Goal: Task Accomplishment & Management: Manage account settings

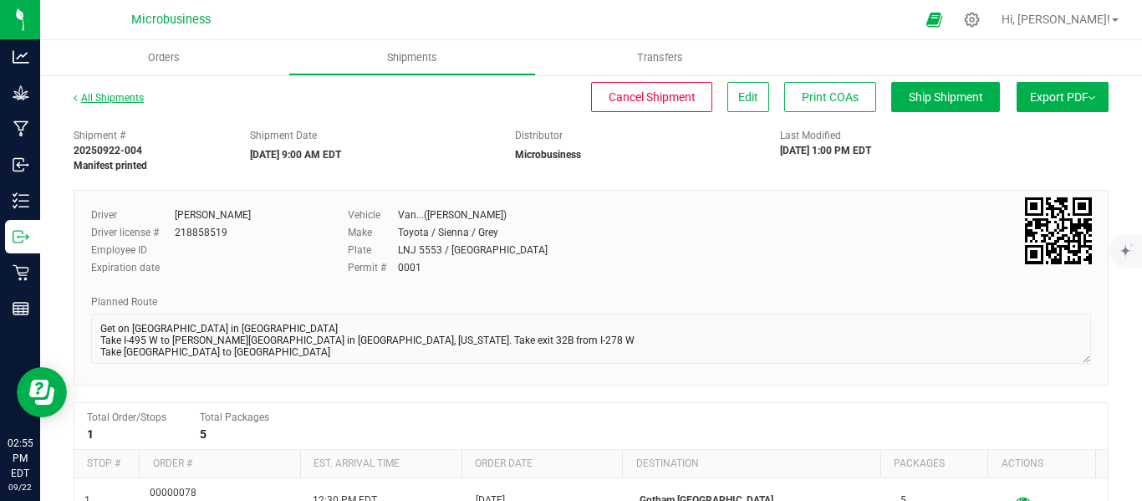
click at [115, 92] on link "All Shipments" at bounding box center [109, 98] width 70 height 12
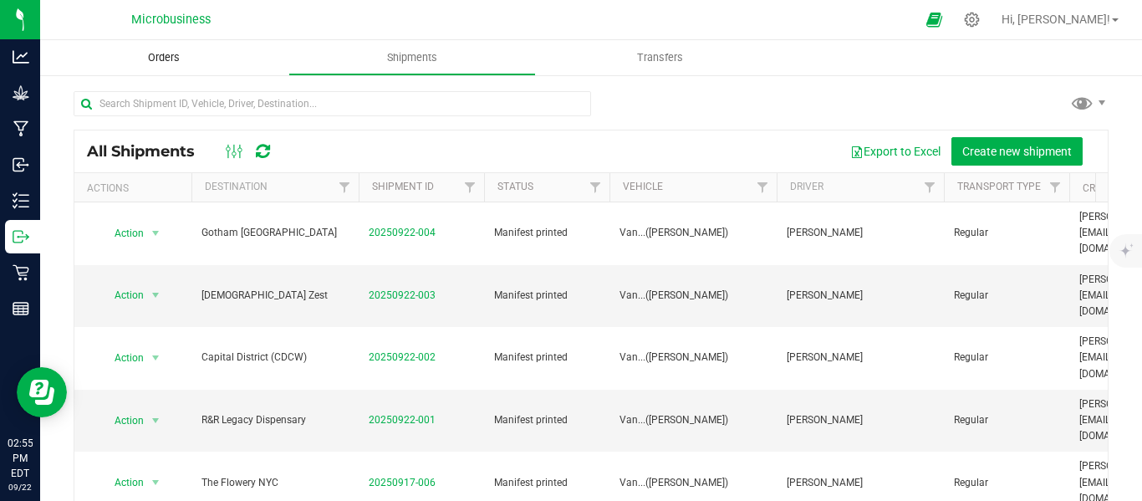
click at [159, 66] on uib-tab-heading "Orders" at bounding box center [164, 57] width 248 height 35
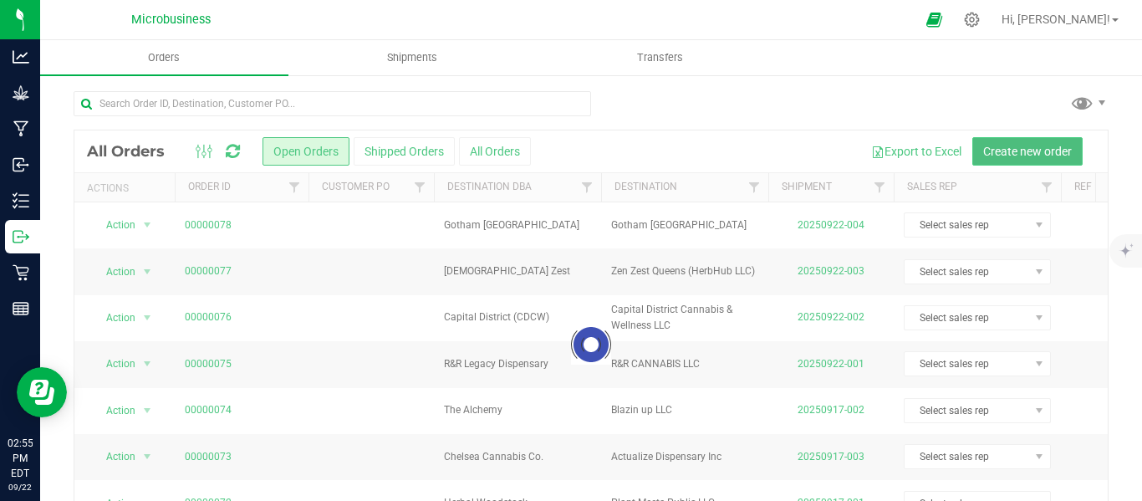
click at [990, 137] on button "Create new order" at bounding box center [1027, 151] width 110 height 28
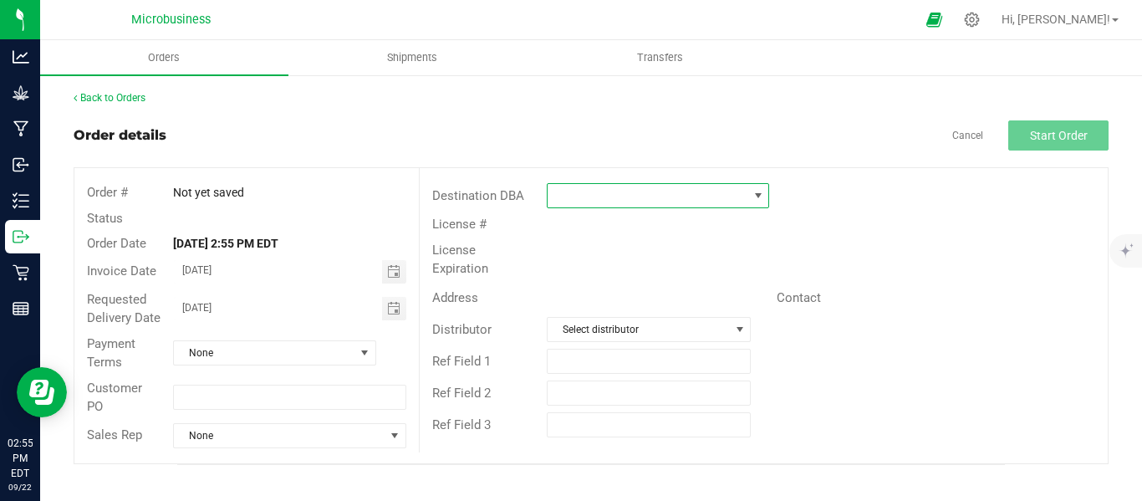
click at [593, 201] on span at bounding box center [647, 195] width 200 height 23
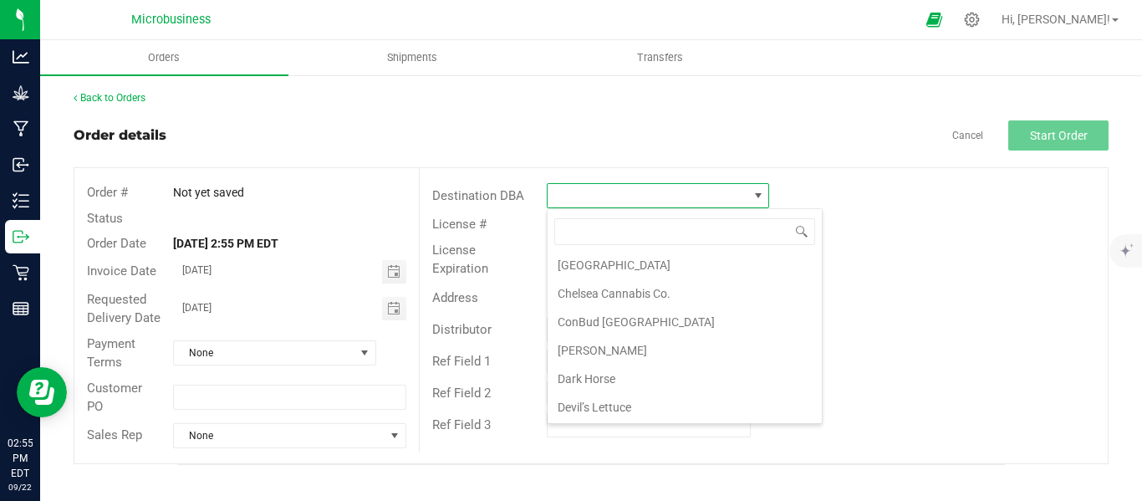
scroll to position [836, 0]
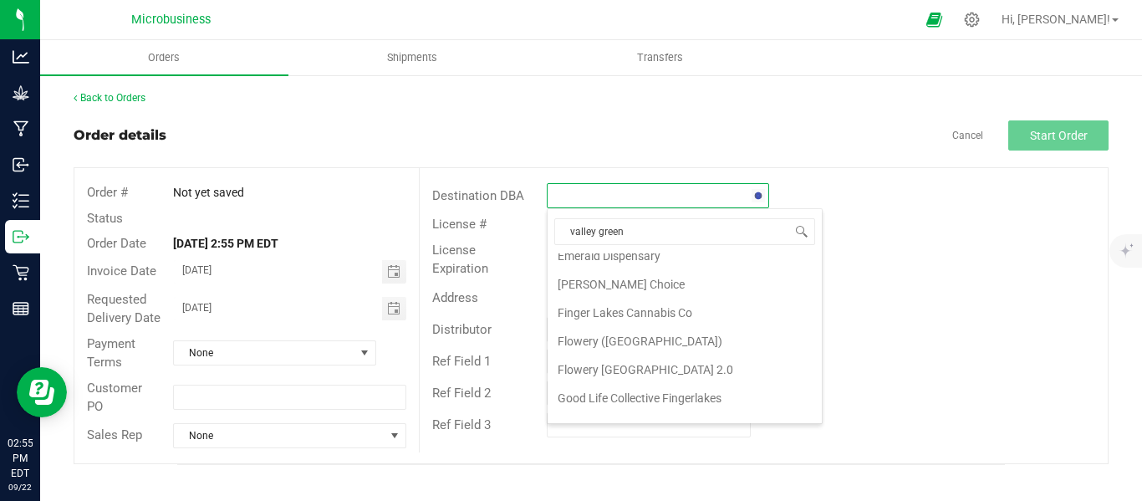
type input "valley greens"
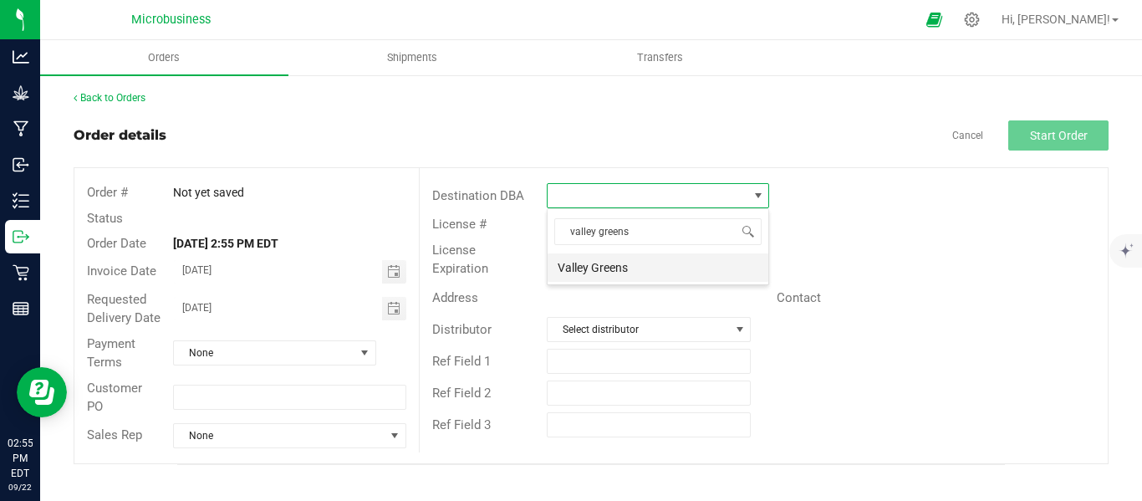
click at [588, 269] on li "Valley Greens" at bounding box center [657, 267] width 221 height 28
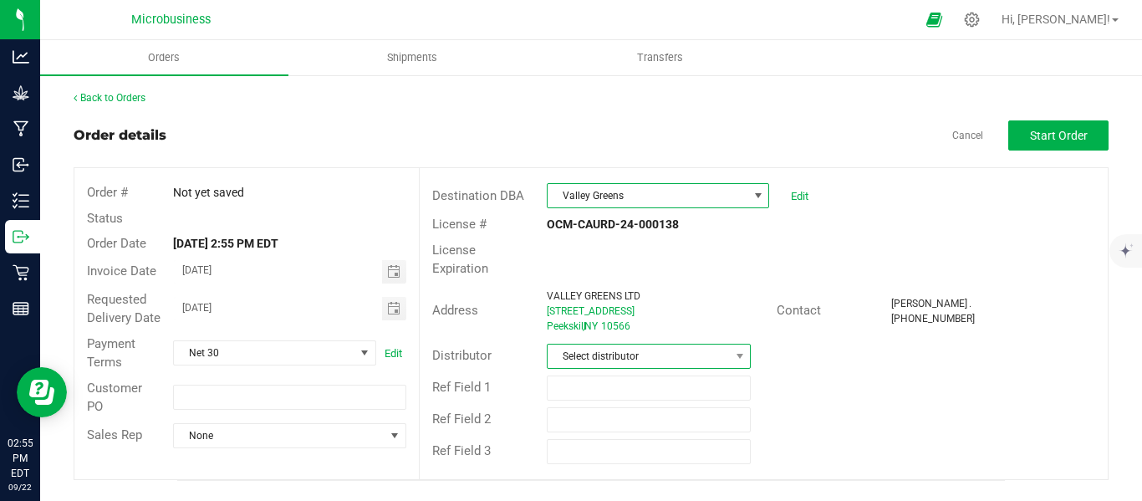
click at [590, 344] on span "Select distributor" at bounding box center [637, 355] width 181 height 23
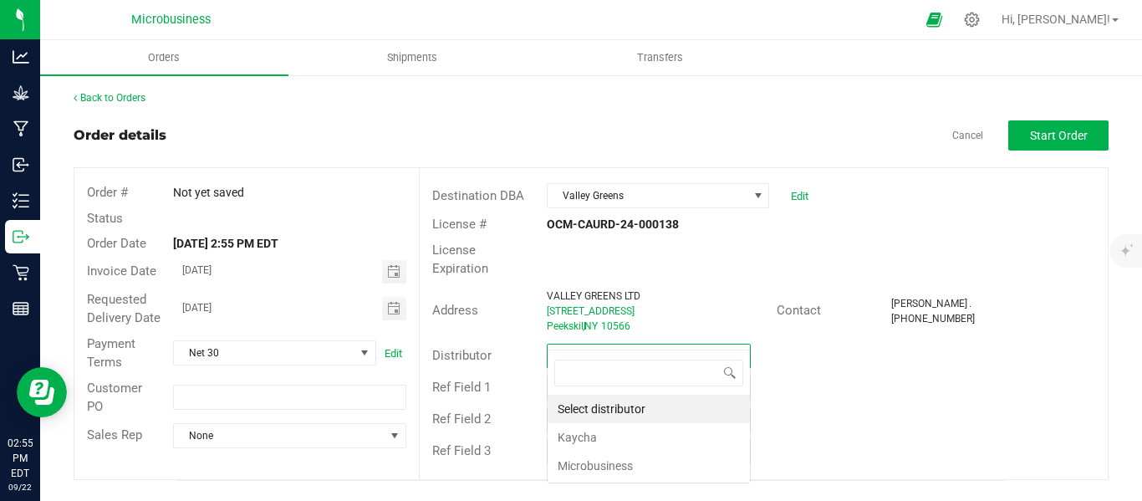
scroll to position [25, 205]
click at [598, 466] on li "Microbusiness" at bounding box center [648, 465] width 202 height 28
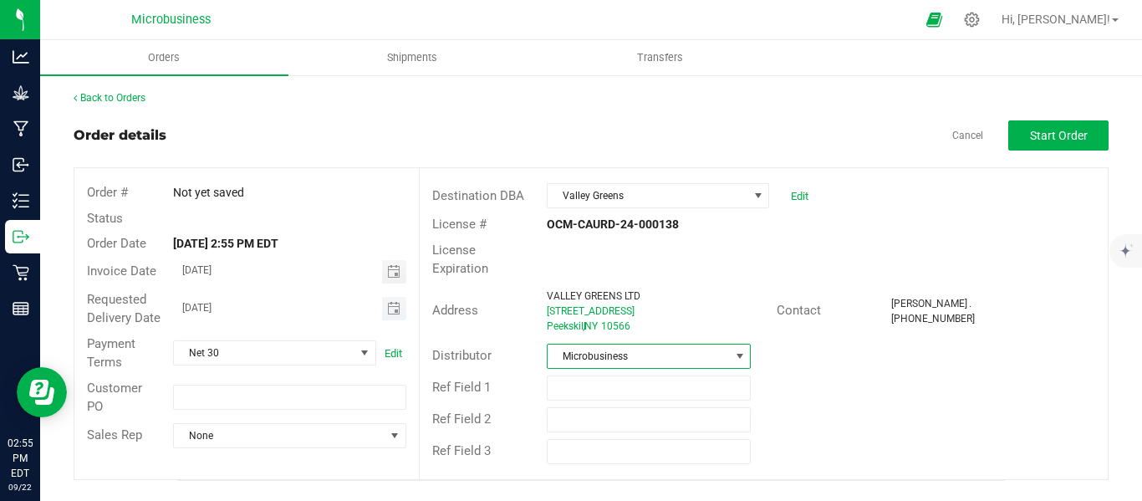
click at [207, 309] on input "[DATE]" at bounding box center [278, 307] width 208 height 21
type input "[DATE]"
click at [1036, 118] on div "Back to Orders Order details Cancel Start Order Order # Not yet saved Status Or…" at bounding box center [591, 285] width 1035 height 390
click at [1048, 137] on span "Start Order" at bounding box center [1059, 135] width 58 height 13
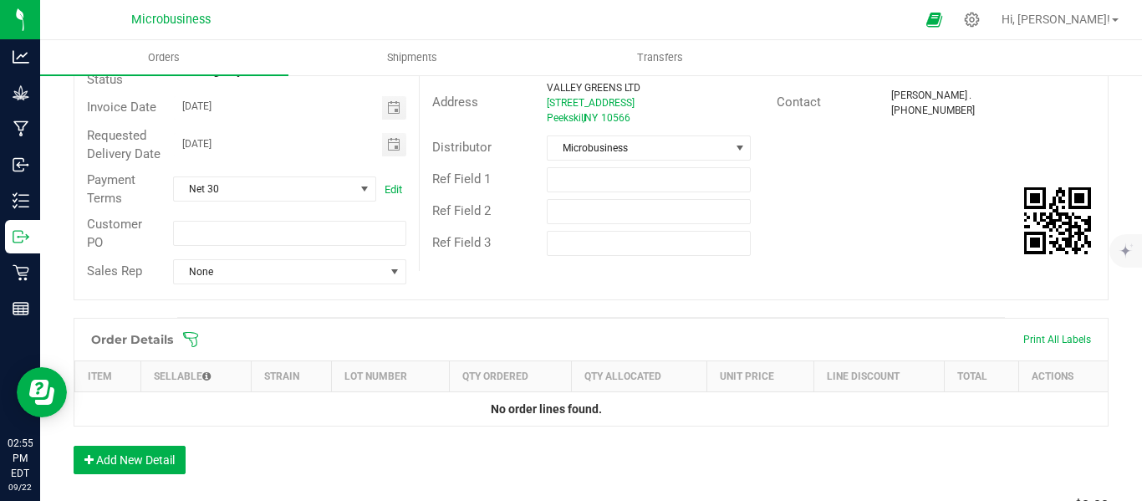
scroll to position [418, 0]
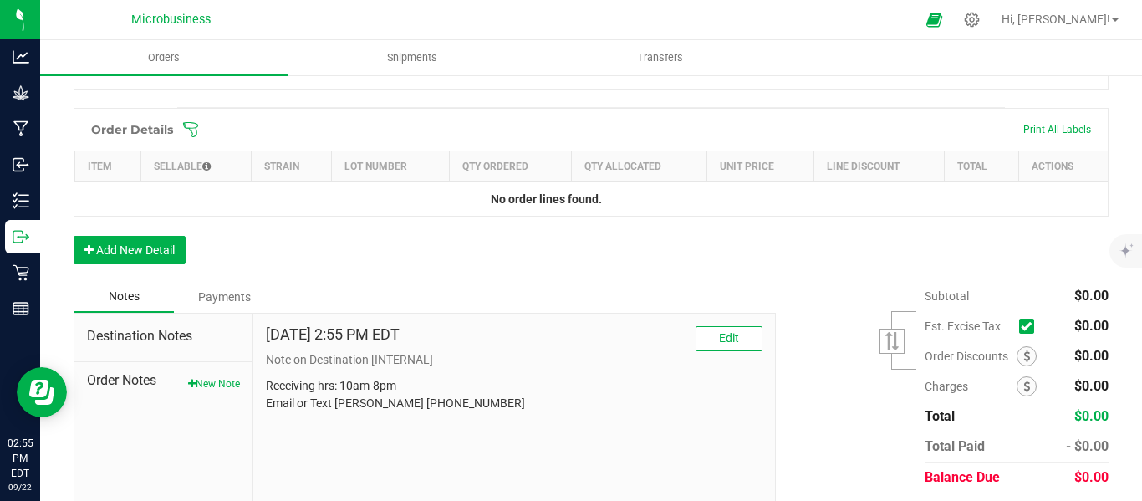
click at [192, 136] on icon at bounding box center [190, 128] width 15 height 15
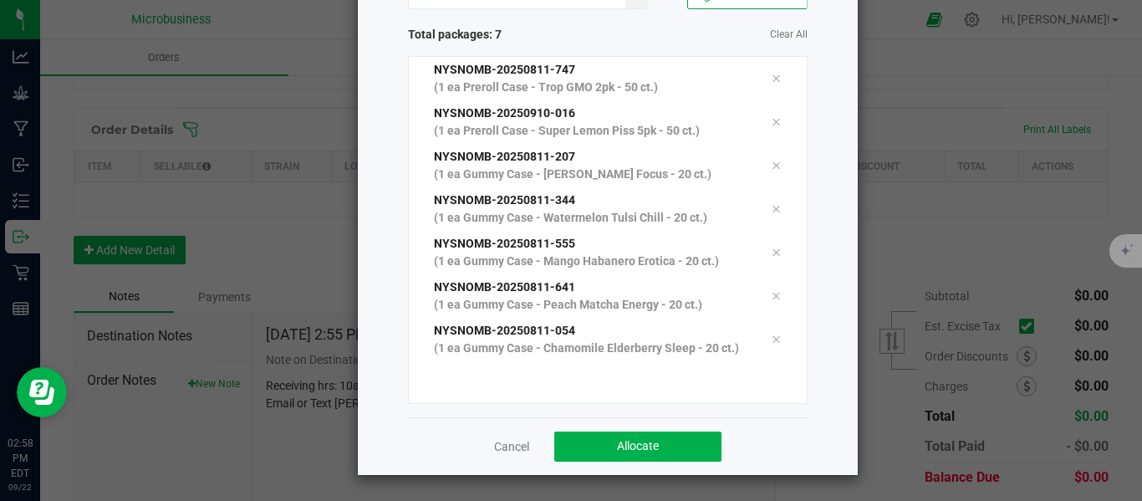
scroll to position [161, 0]
click at [626, 442] on span "Allocate" at bounding box center [638, 445] width 42 height 13
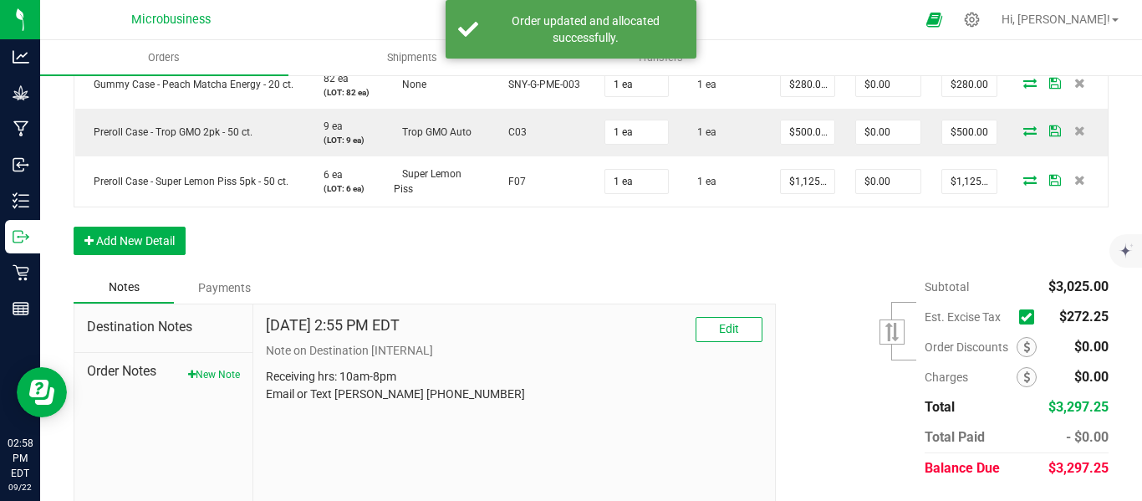
scroll to position [837, 0]
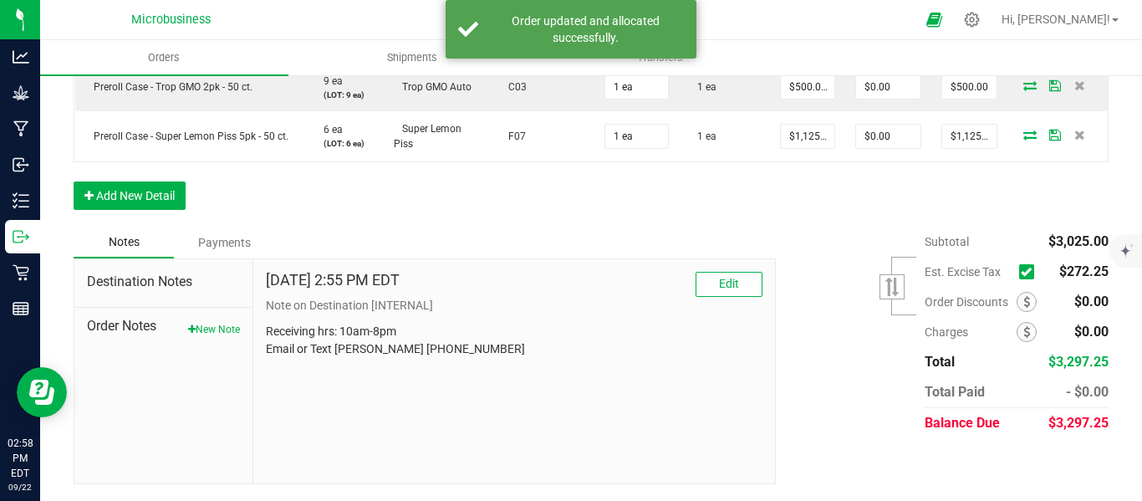
click at [1021, 272] on icon at bounding box center [1026, 272] width 11 height 0
click at [0, 0] on input "checkbox" at bounding box center [0, 0] width 0 height 0
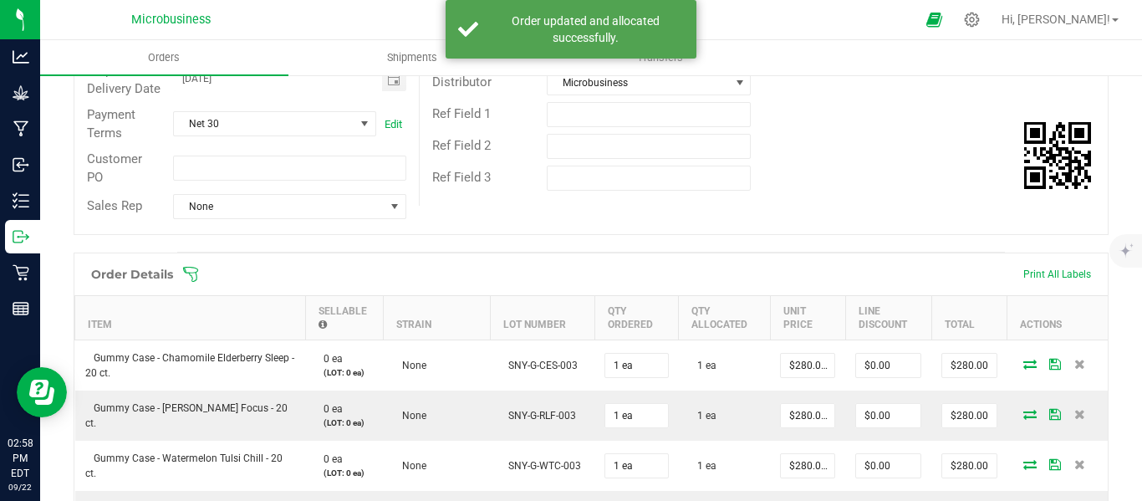
scroll to position [0, 0]
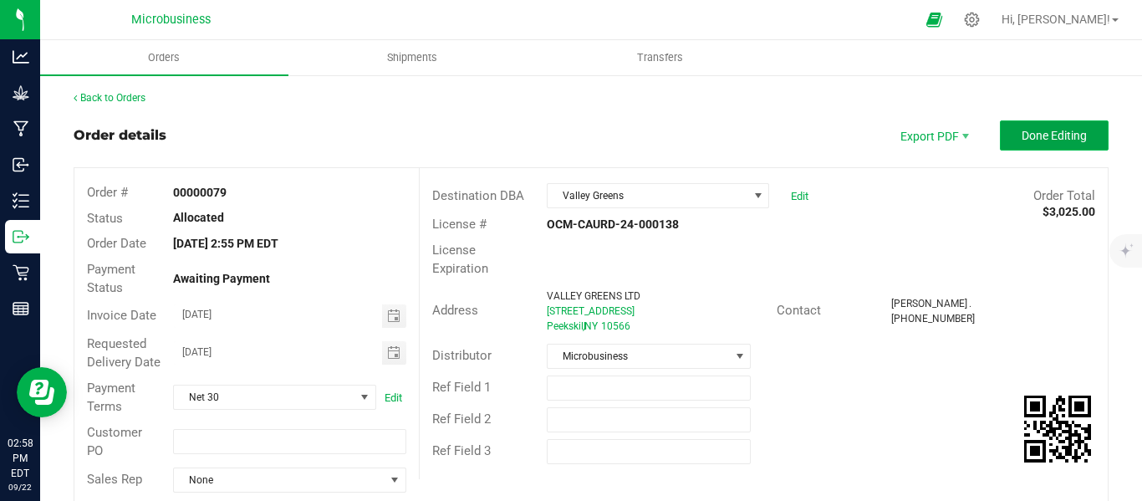
click at [1033, 145] on button "Done Editing" at bounding box center [1054, 135] width 109 height 30
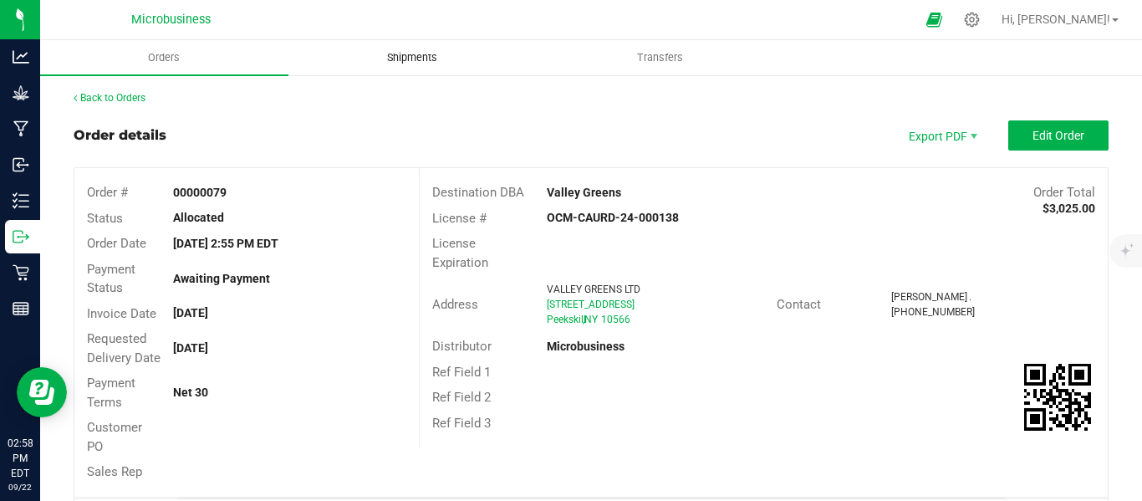
click at [420, 55] on span "Shipments" at bounding box center [411, 57] width 95 height 15
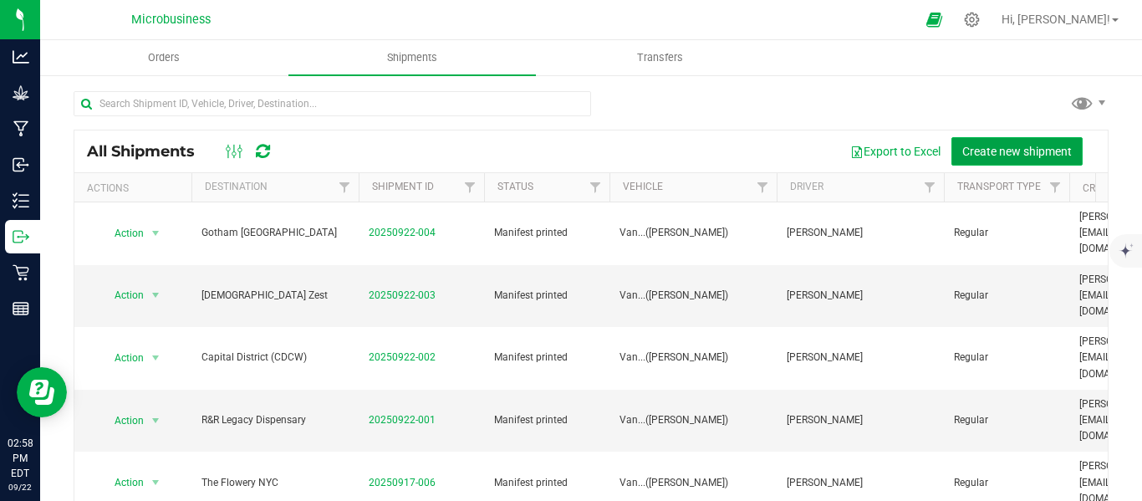
click at [1015, 153] on span "Create new shipment" at bounding box center [1016, 151] width 109 height 13
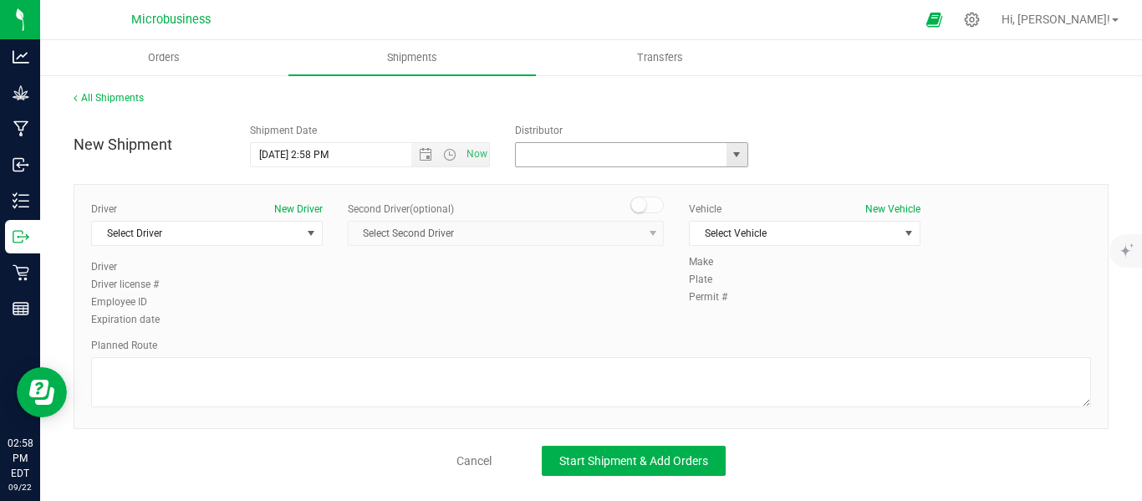
click at [599, 149] on input "text" at bounding box center [618, 154] width 204 height 23
click at [743, 158] on span "select" at bounding box center [736, 154] width 13 height 13
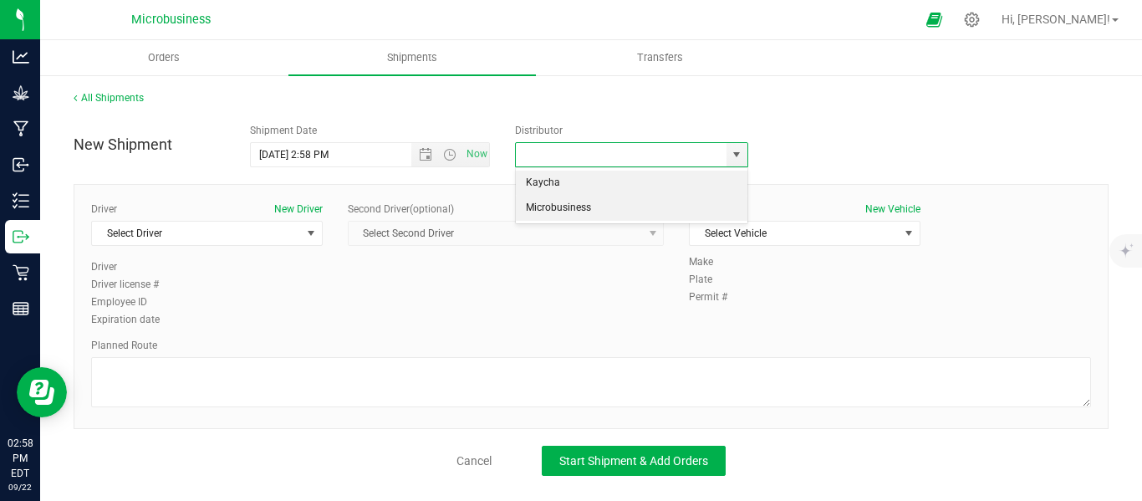
click at [552, 205] on li "Microbusiness" at bounding box center [631, 208] width 231 height 25
type input "Microbusiness"
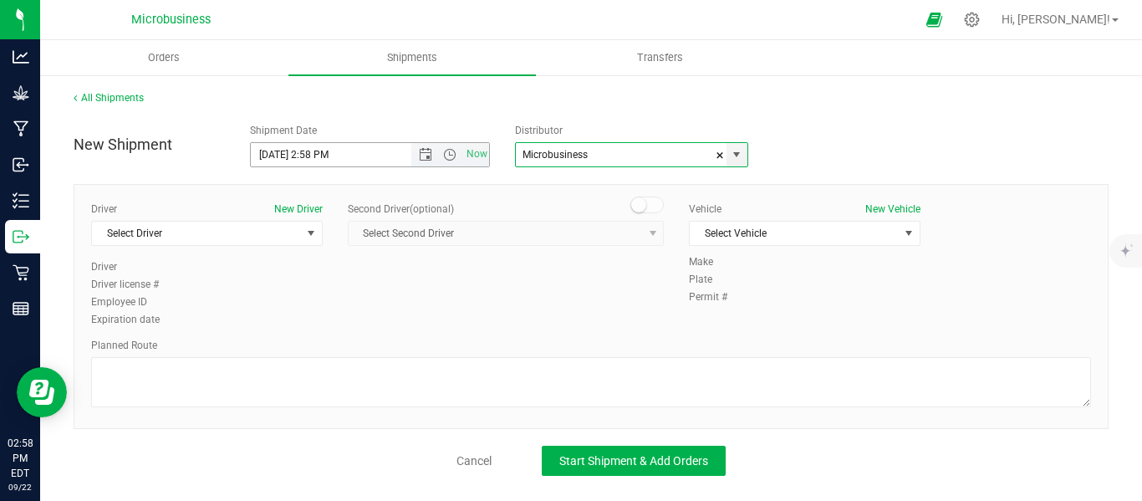
click at [277, 155] on input "[DATE] 2:58 PM" at bounding box center [345, 154] width 188 height 23
click at [354, 159] on input "[DATE] 2:58 PM" at bounding box center [345, 154] width 188 height 23
type input "[DATE] 9:00 AM"
click at [227, 226] on span "Select Driver" at bounding box center [196, 232] width 209 height 23
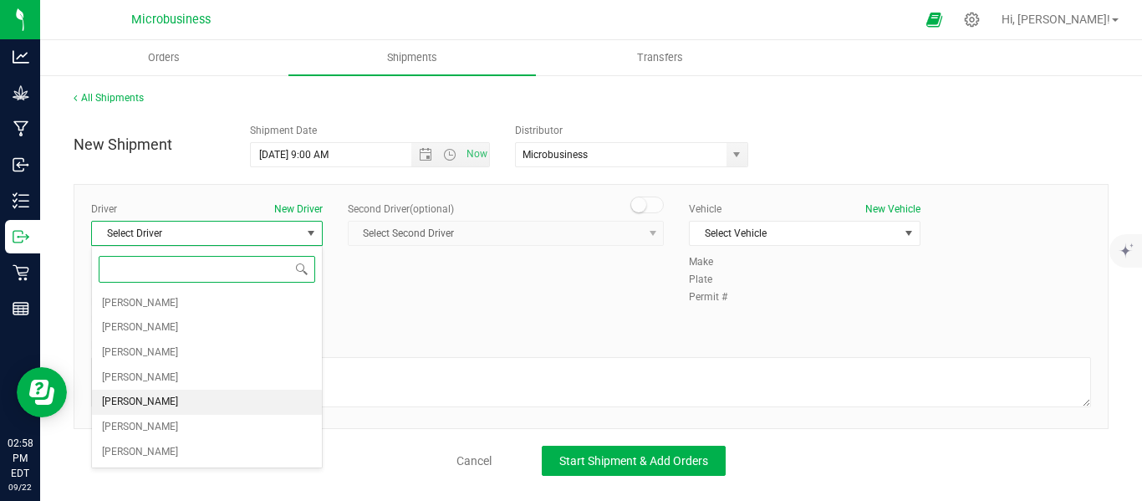
click at [140, 393] on span "[PERSON_NAME]" at bounding box center [140, 402] width 76 height 22
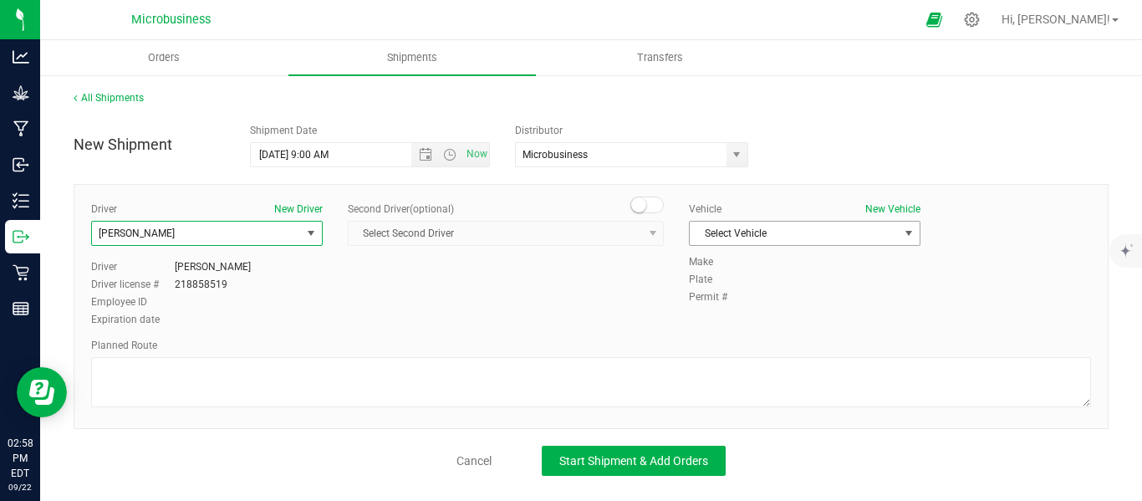
click at [717, 221] on span "Select Vehicle" at bounding box center [794, 232] width 209 height 23
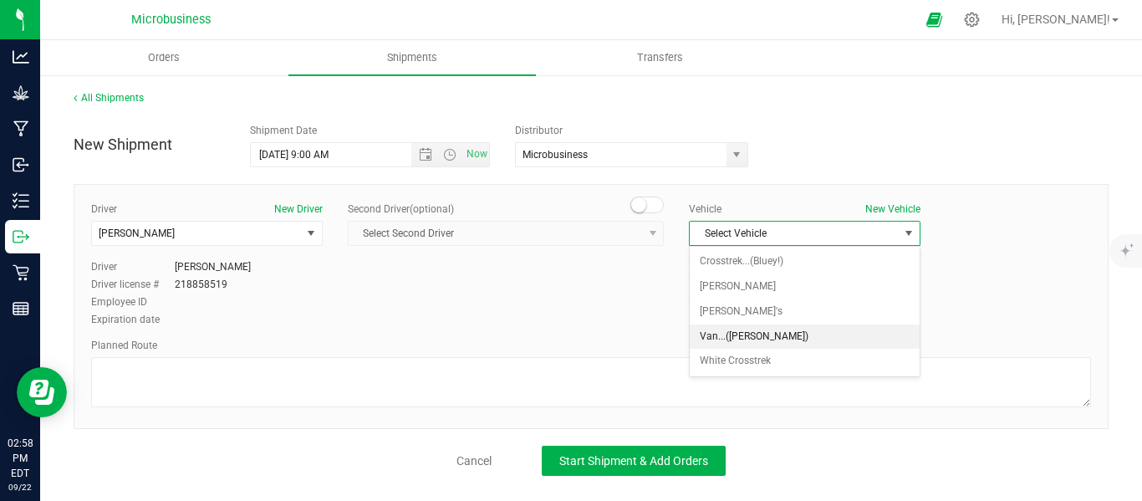
click at [726, 344] on li "Van...([PERSON_NAME])" at bounding box center [805, 336] width 230 height 25
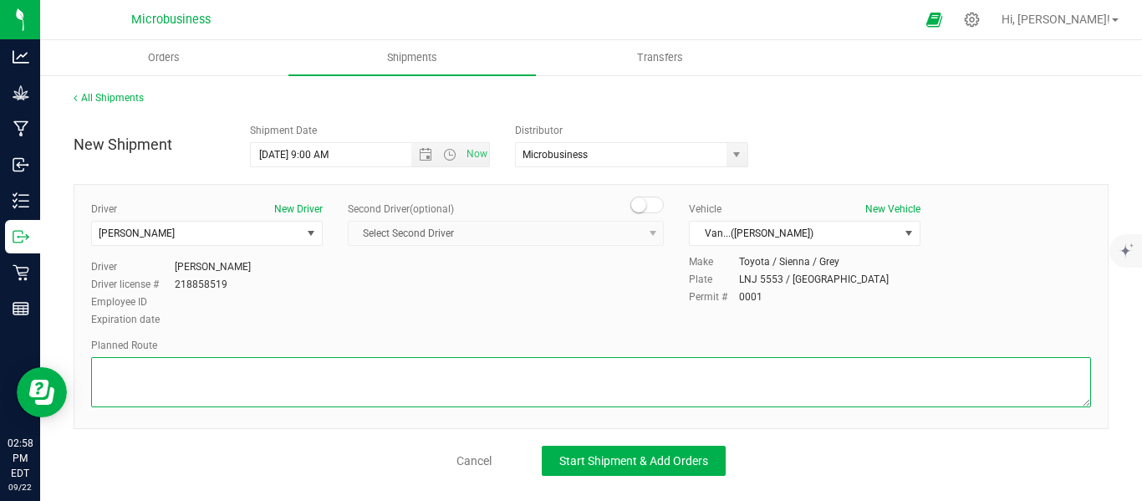
click at [627, 368] on textarea at bounding box center [591, 382] width 1000 height 50
paste textarea "Head south on [GEOGRAPHIC_DATA]  7 min (4.3 mi) Turn left onto US-209 N  4 mi…"
click at [132, 385] on textarea at bounding box center [591, 382] width 1000 height 50
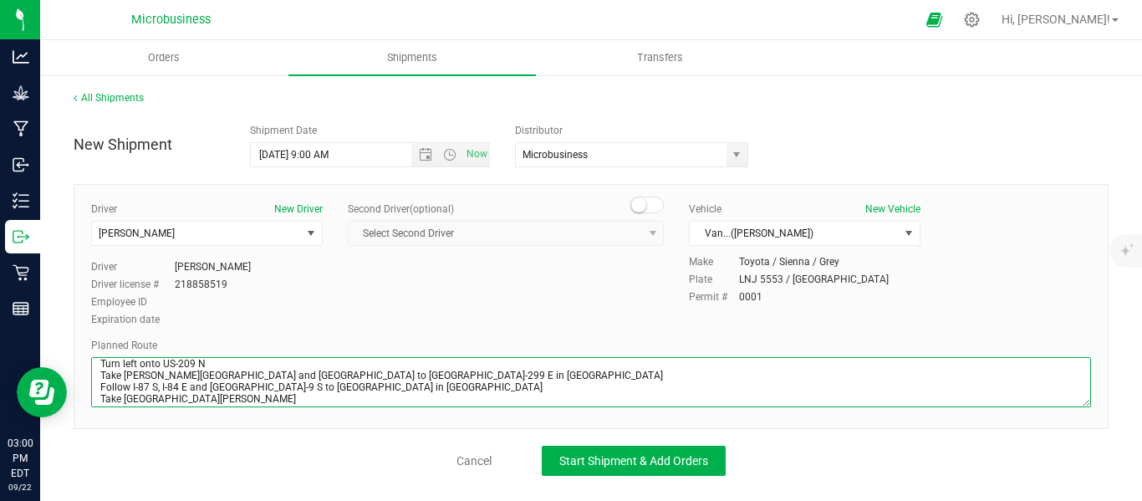
scroll to position [0, 0]
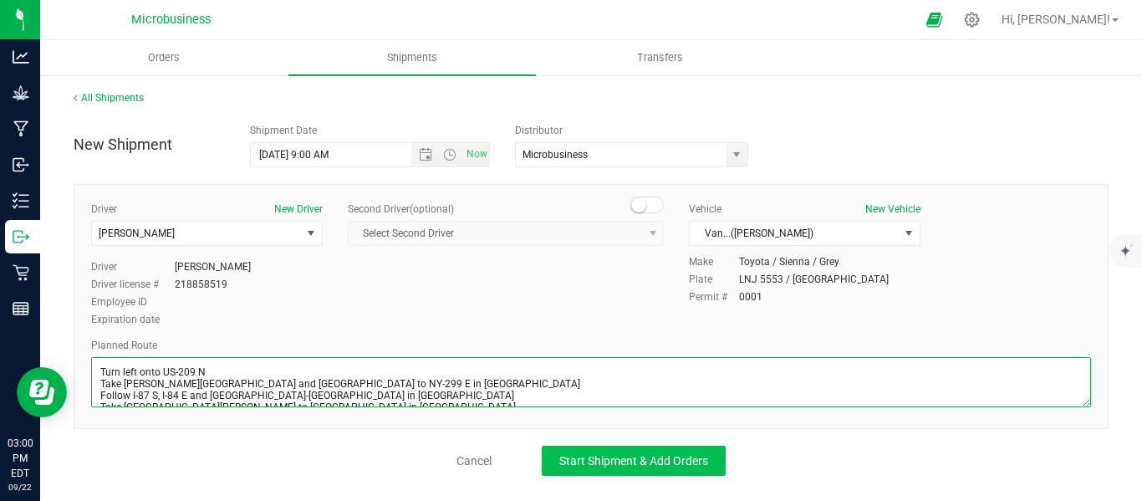
type textarea "Turn left onto US-209 N Take [PERSON_NAME][GEOGRAPHIC_DATA] and [GEOGRAPHIC_DAT…"
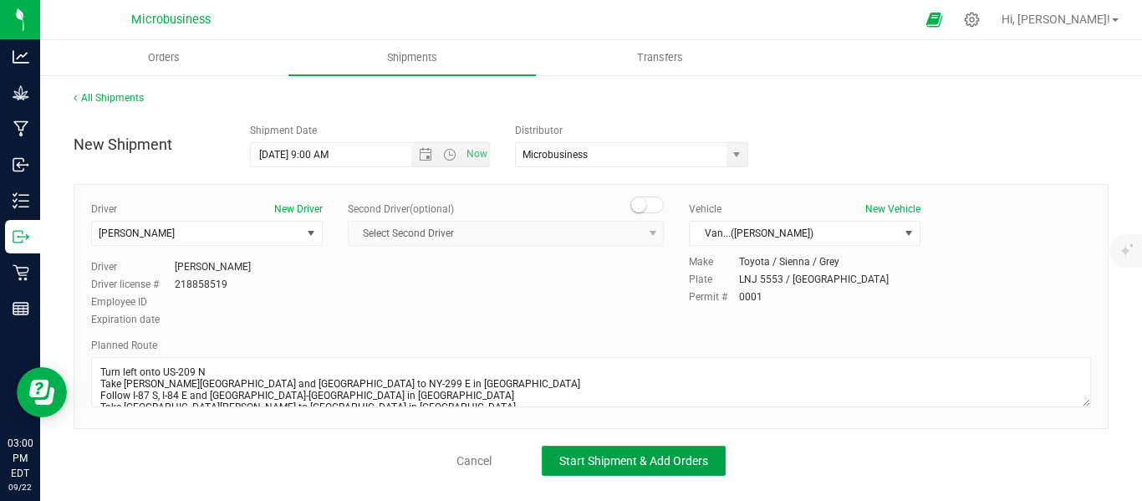
click at [598, 457] on span "Start Shipment & Add Orders" at bounding box center [633, 460] width 149 height 13
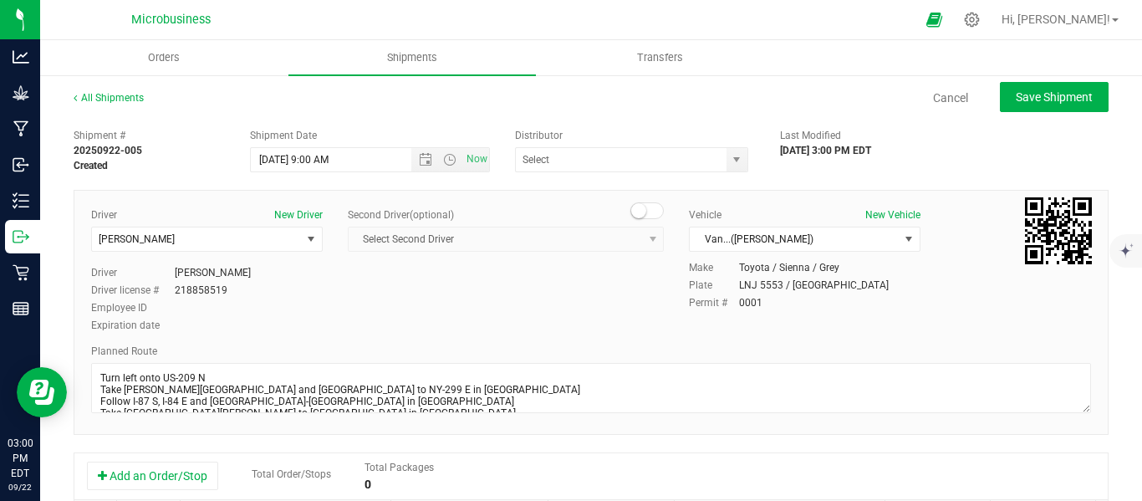
type input "Microbusiness"
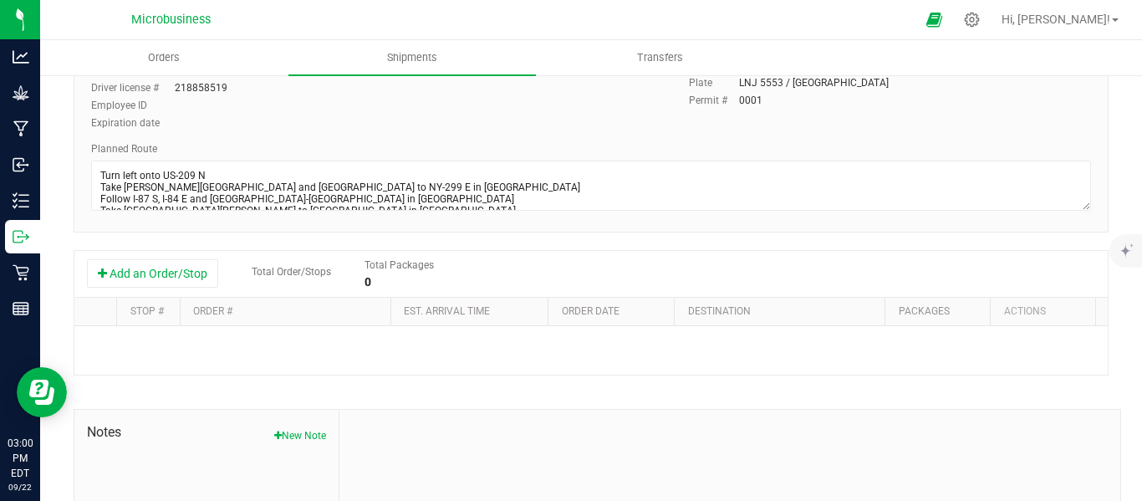
scroll to position [354, 0]
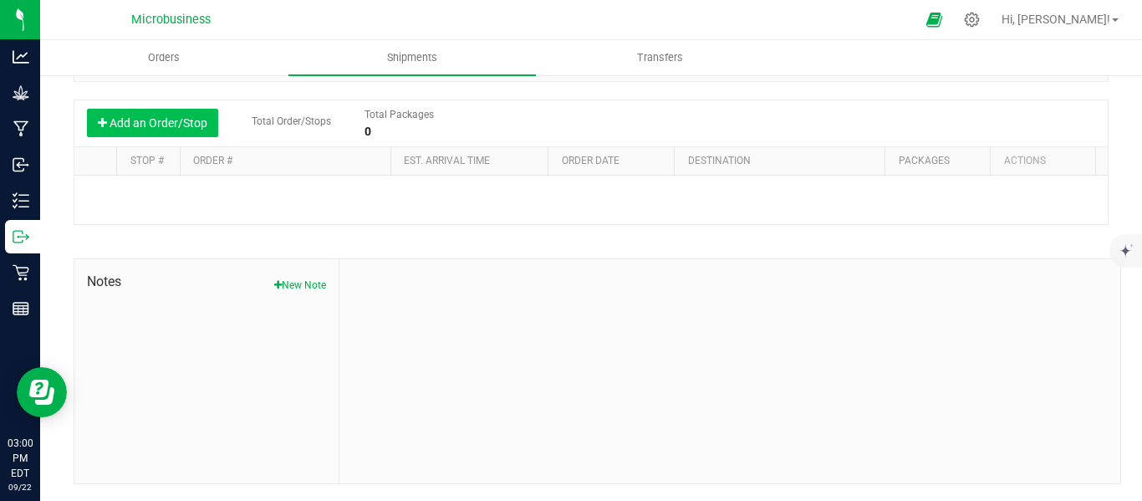
click at [166, 121] on button "Add an Order/Stop" at bounding box center [152, 123] width 131 height 28
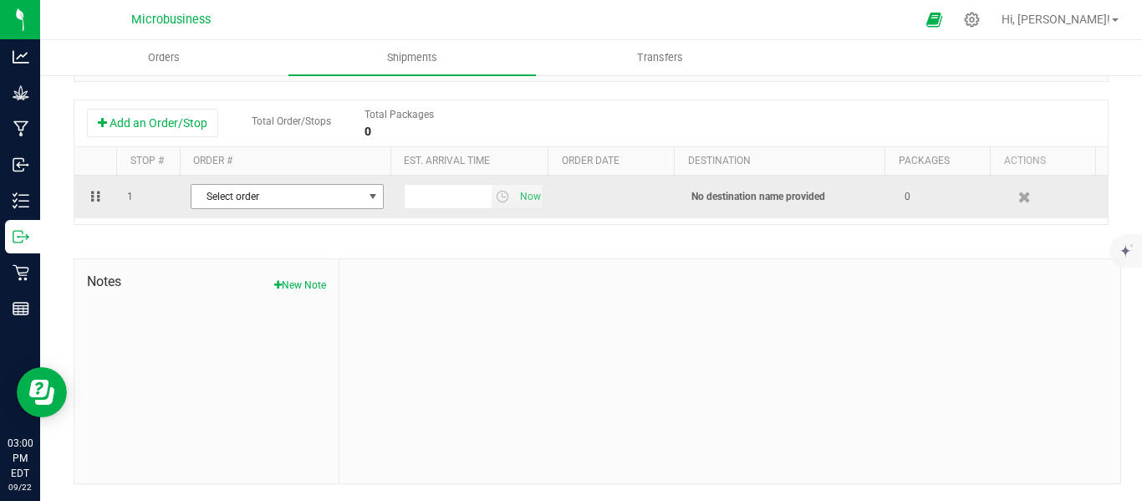
click at [218, 204] on span "Select order" at bounding box center [276, 196] width 171 height 23
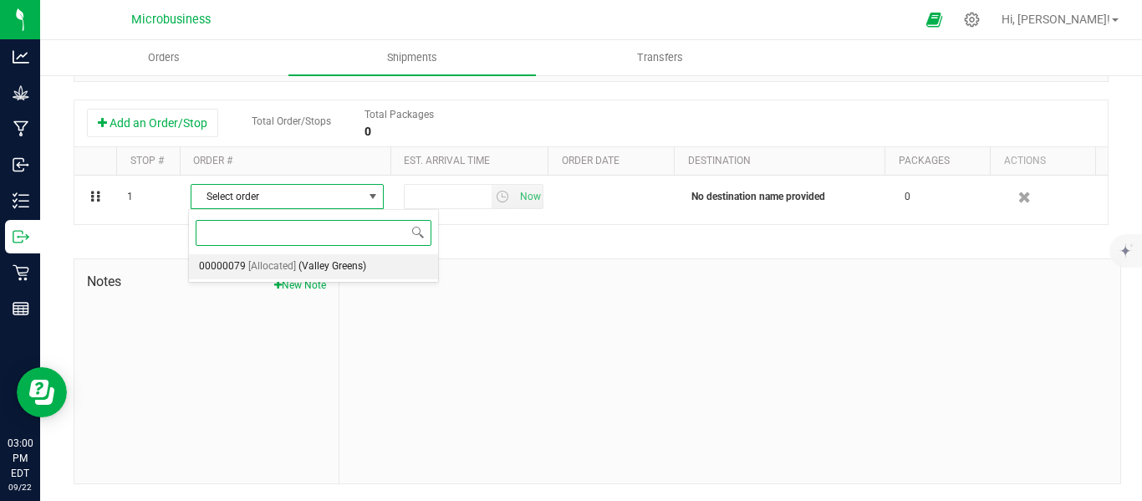
click at [241, 270] on span "00000079" at bounding box center [222, 267] width 47 height 22
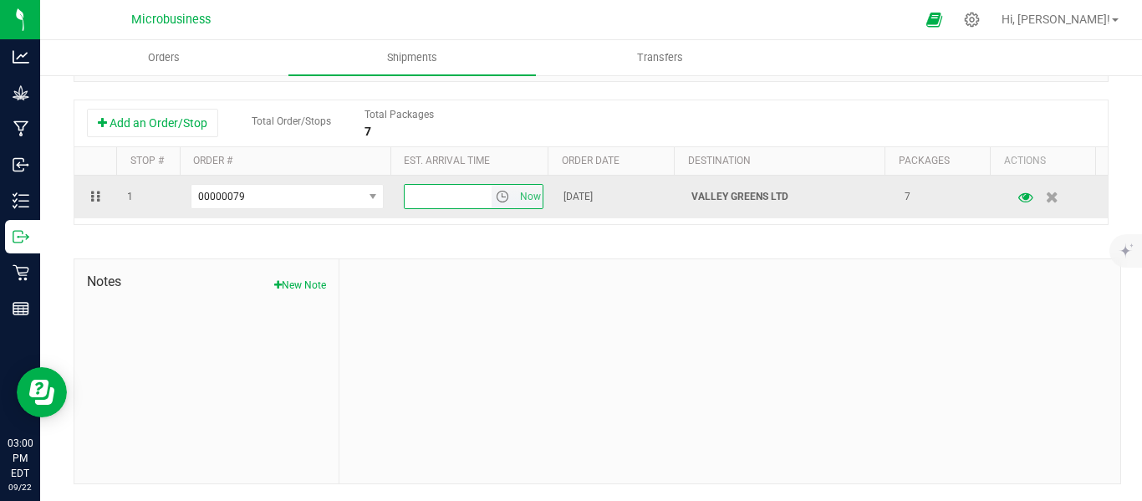
click at [445, 197] on input "text" at bounding box center [448, 196] width 86 height 23
type input "10:30 AM"
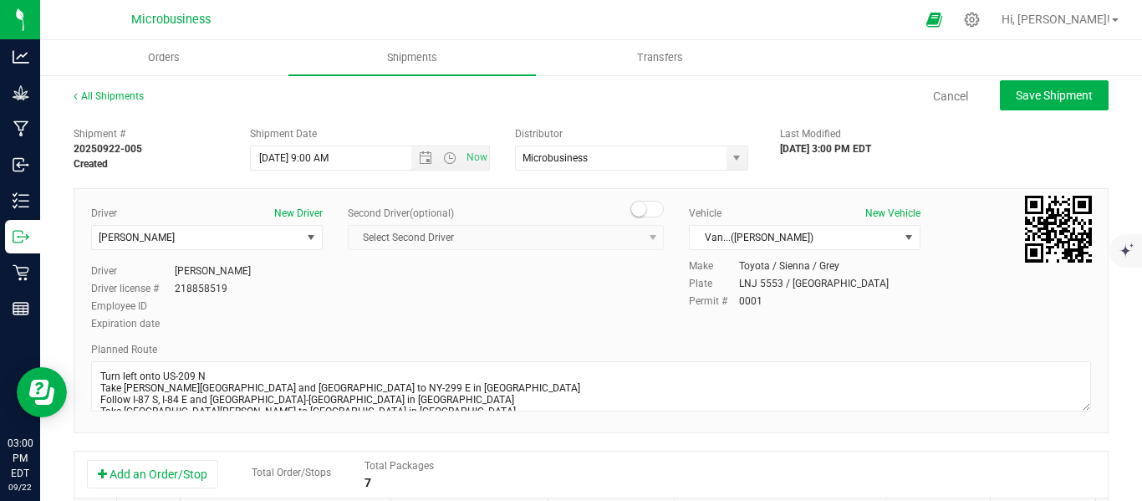
scroll to position [0, 0]
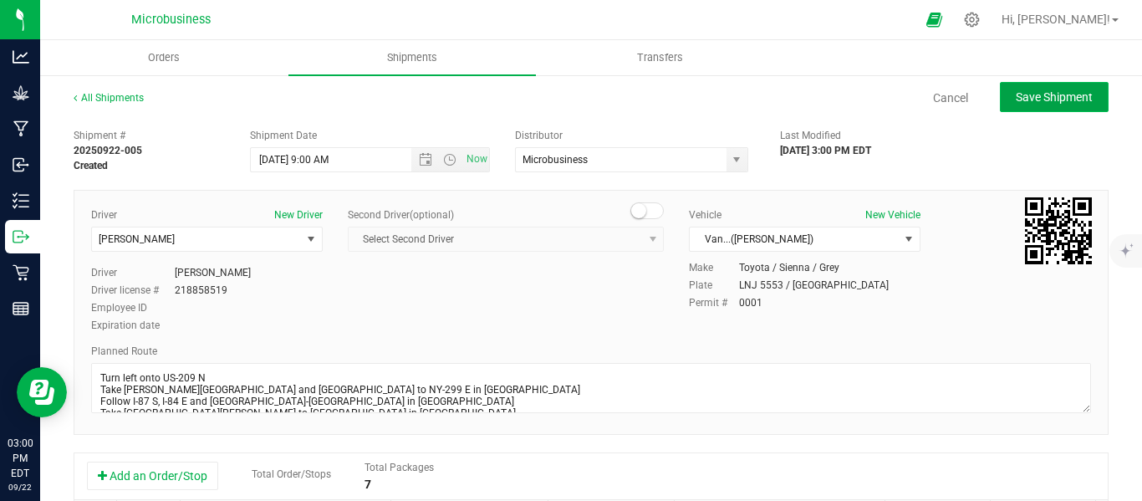
click at [1047, 91] on span "Save Shipment" at bounding box center [1054, 96] width 77 height 13
type input "[DATE] 1:00 PM"
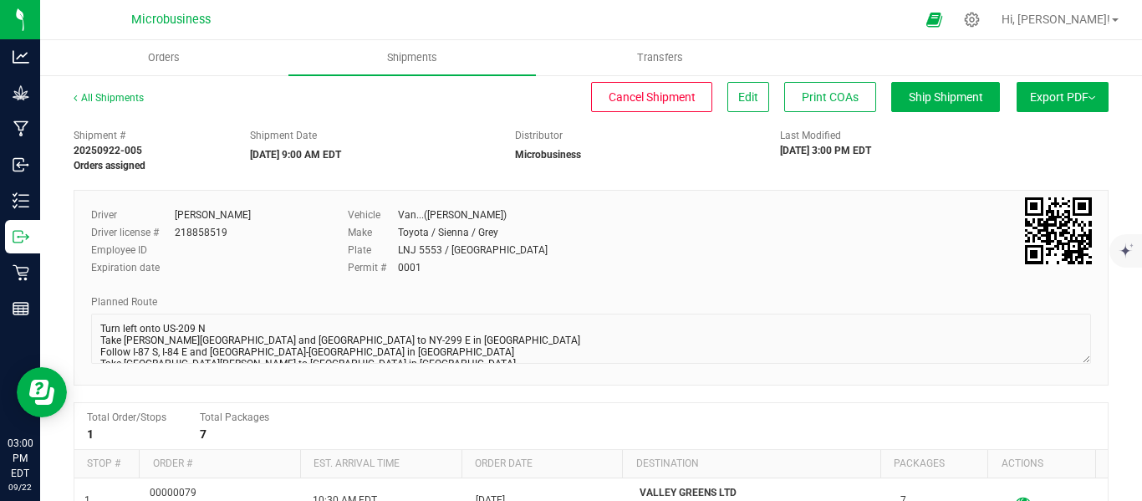
click at [1044, 100] on span "Export PDF" at bounding box center [1062, 96] width 65 height 13
click at [1024, 154] on span "Manifest by Lot" at bounding box center [1019, 159] width 69 height 12
